Goal: Task Accomplishment & Management: Manage account settings

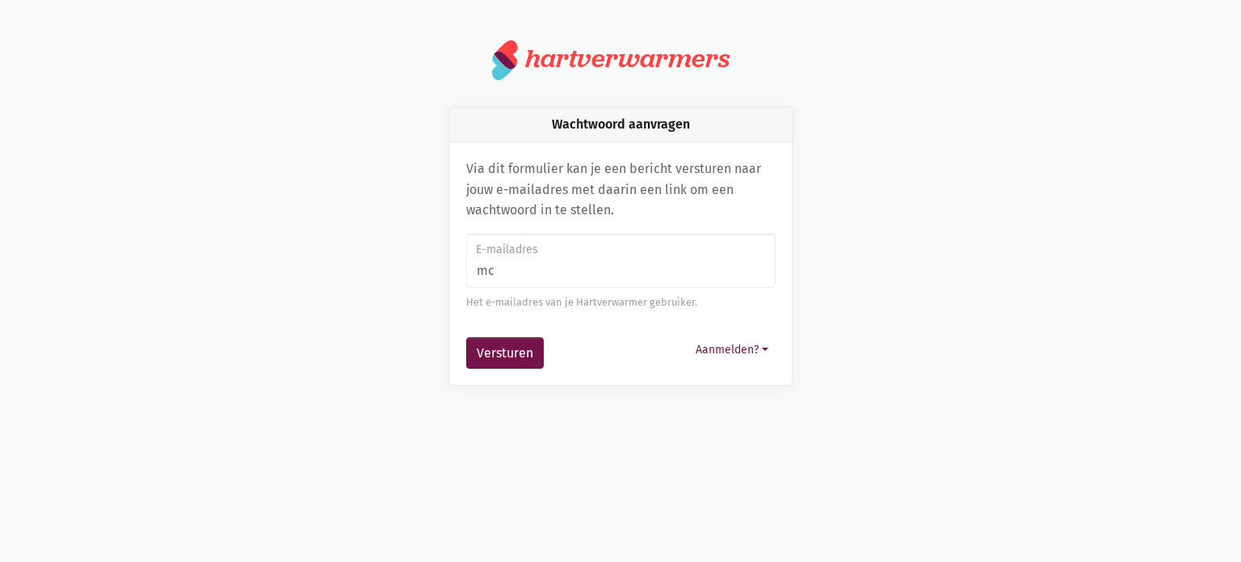
type input "[EMAIL_ADDRESS][DOMAIN_NAME]"
click at [499, 350] on button "Versturen" at bounding box center [505, 353] width 78 height 32
